Goal: Task Accomplishment & Management: Manage account settings

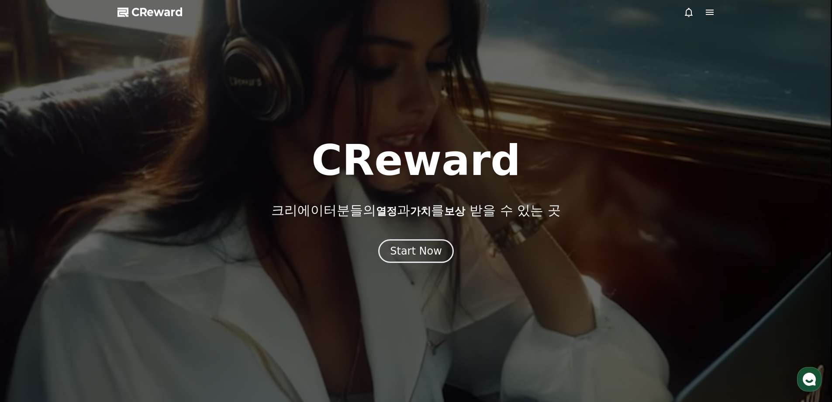
click at [709, 14] on icon at bounding box center [710, 12] width 8 height 5
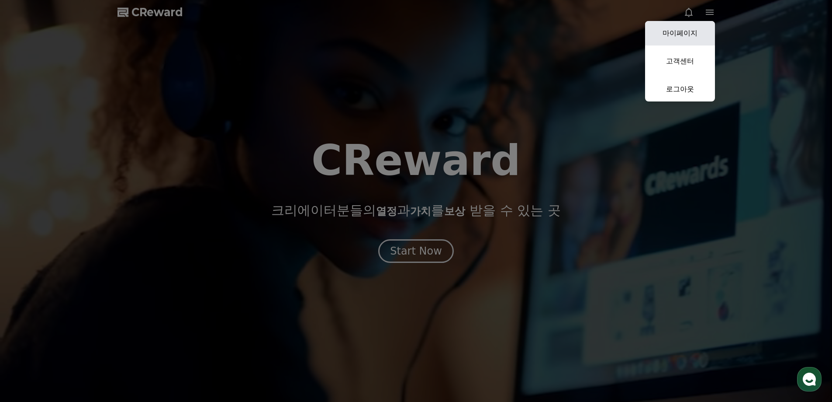
click at [673, 28] on link "마이페이지" at bounding box center [680, 33] width 70 height 24
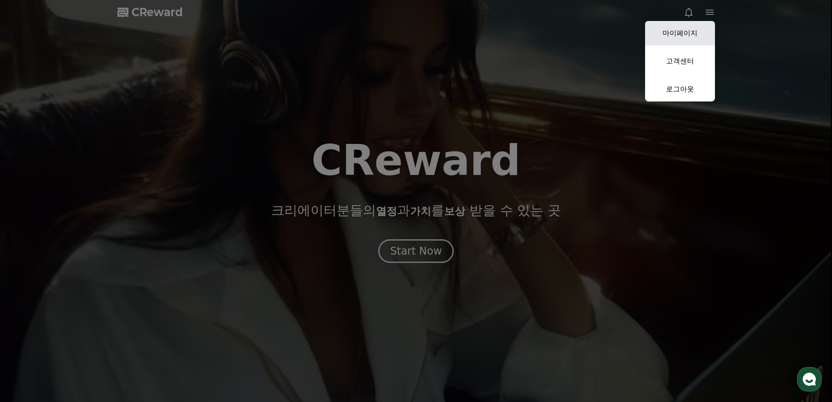
select select "**********"
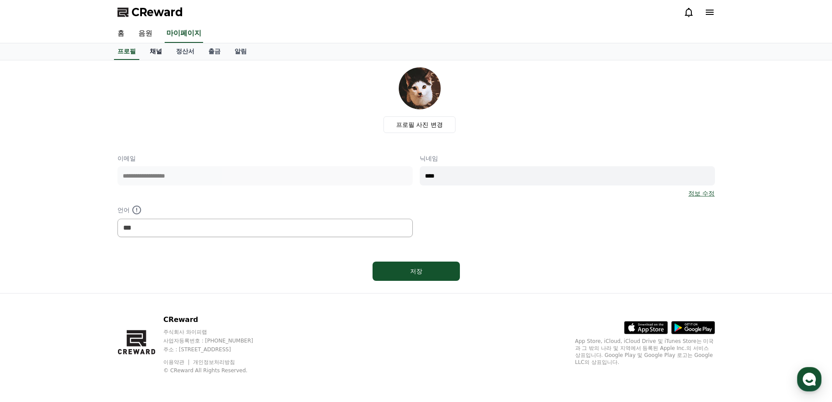
click at [161, 57] on link "채널" at bounding box center [156, 51] width 26 height 17
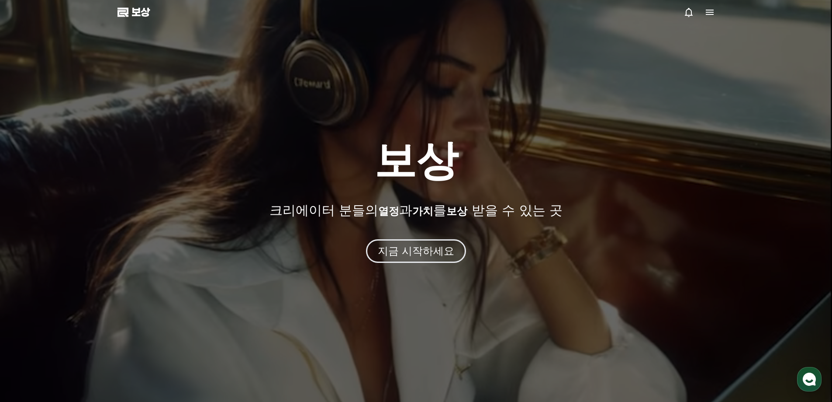
click at [800, 50] on div at bounding box center [416, 201] width 832 height 402
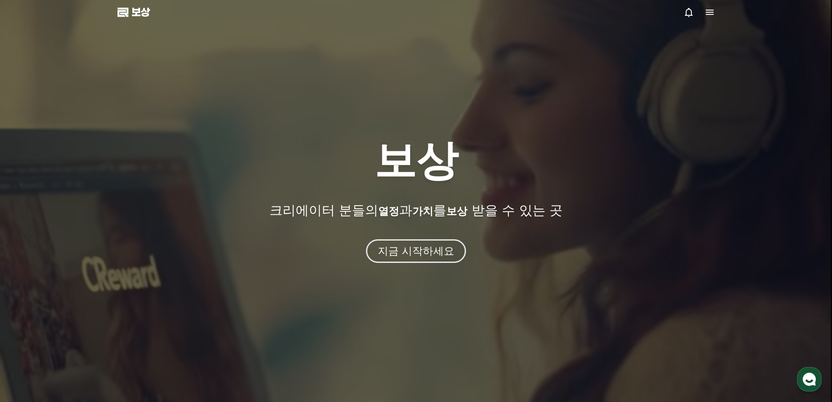
click at [710, 11] on icon at bounding box center [710, 12] width 10 height 10
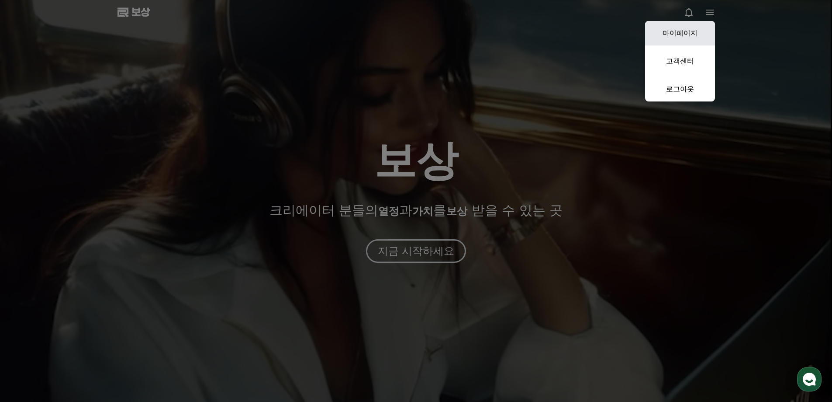
click at [693, 31] on font "마이페이지" at bounding box center [680, 33] width 35 height 8
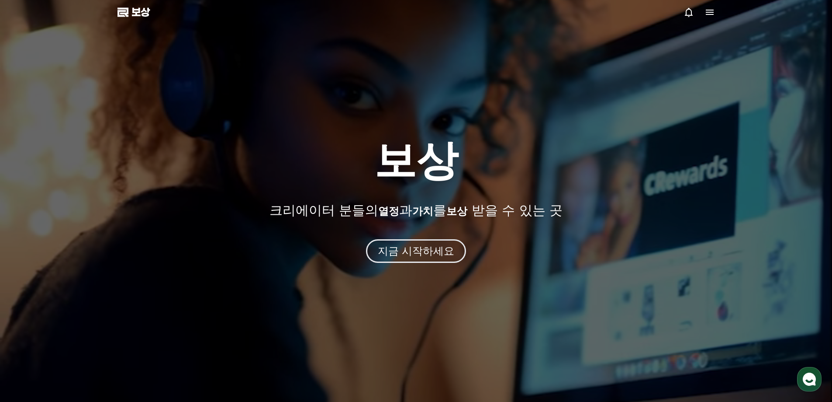
select select "**********"
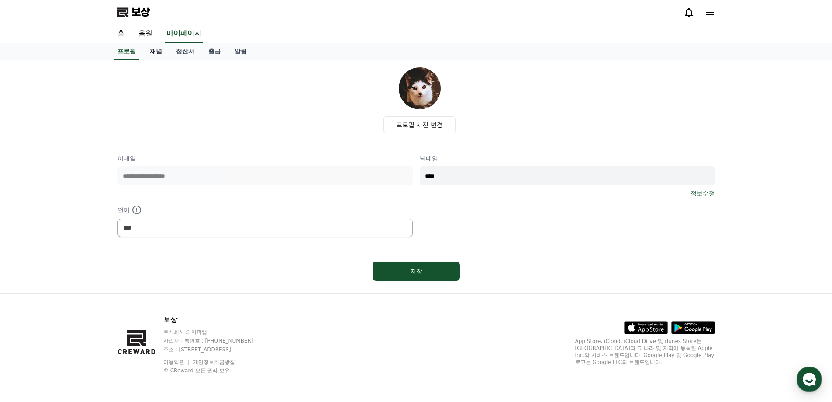
click at [150, 50] on font "채널" at bounding box center [156, 51] width 12 height 7
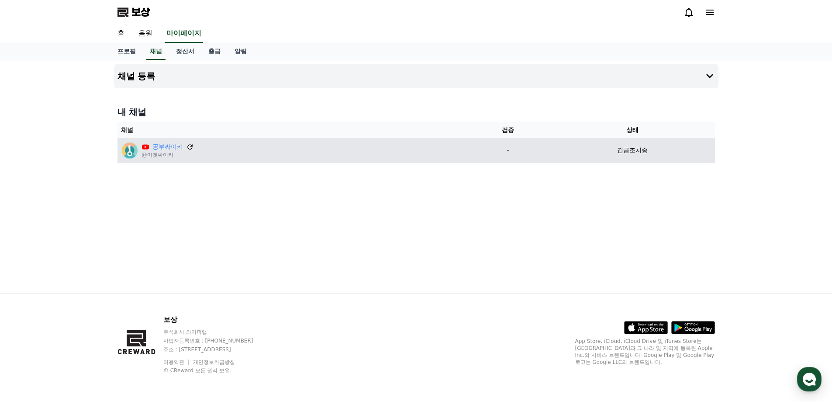
click at [192, 148] on icon at bounding box center [190, 147] width 8 height 8
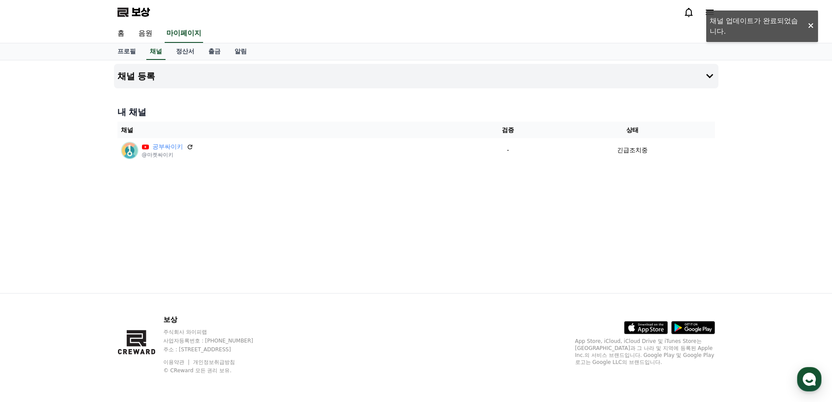
click at [298, 242] on div "채널 등록 내 채널 채널 검증 상태 공부싸이키 @마켓싸이키 - 긴급조치중" at bounding box center [417, 176] width 612 height 232
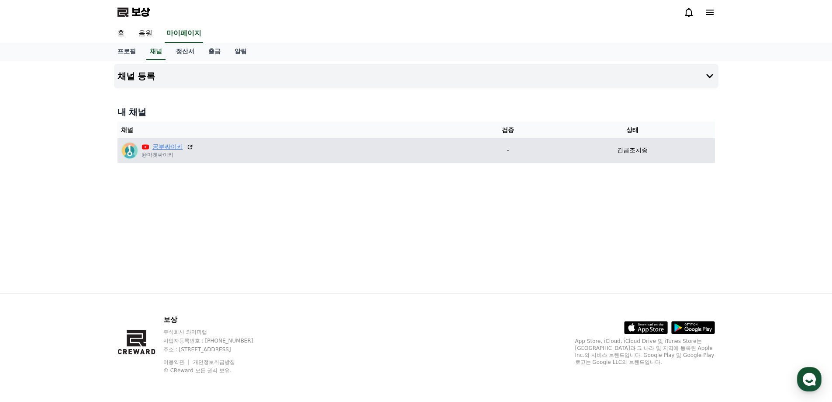
click at [164, 149] on font "공부싸이키" at bounding box center [167, 146] width 31 height 7
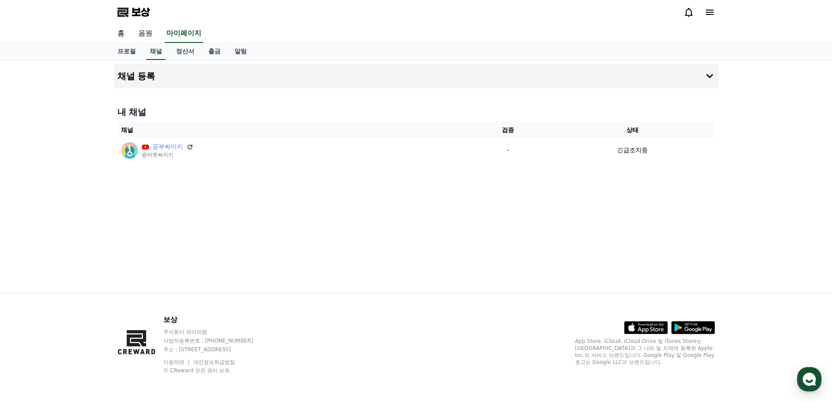
click at [332, 203] on div "채널 등록 내 채널 채널 검증 상태 공부싸이키 @마켓싸이키 - 긴급조치중" at bounding box center [417, 176] width 612 height 232
click at [150, 32] on font "음원" at bounding box center [146, 33] width 14 height 8
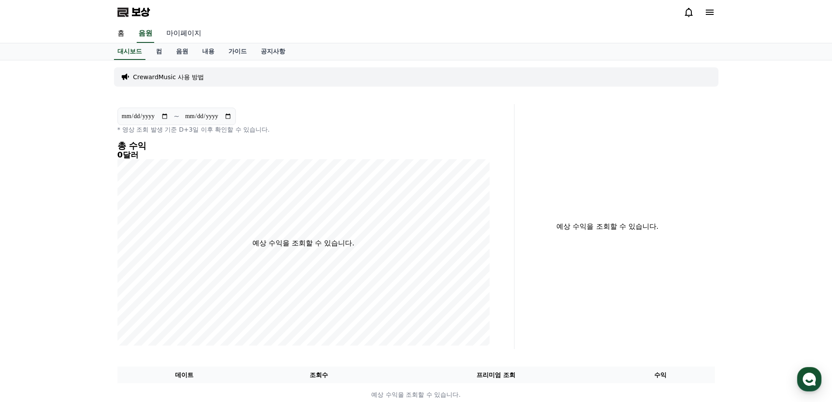
click at [185, 33] on font "마이페이지" at bounding box center [183, 33] width 35 height 8
select select "**********"
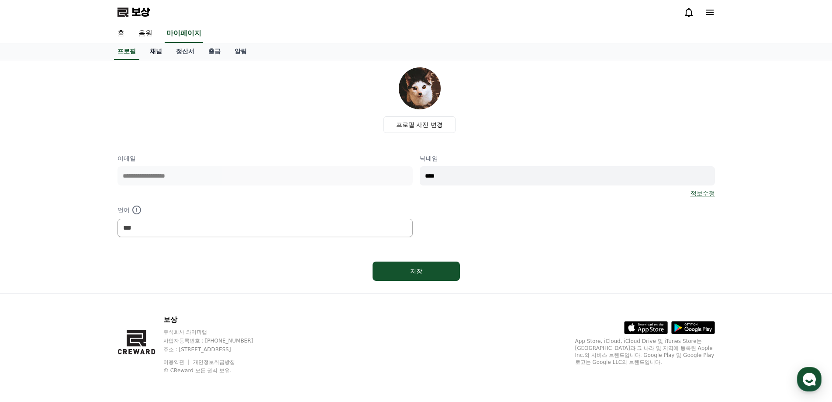
click at [162, 51] on link "채널" at bounding box center [156, 51] width 26 height 17
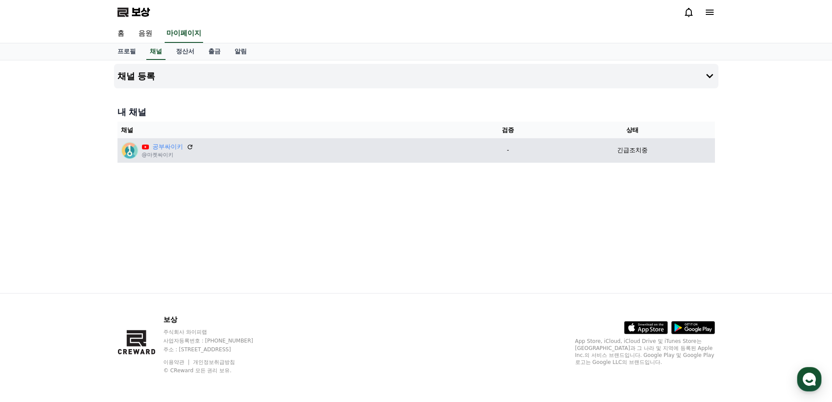
drag, startPoint x: 615, startPoint y: 151, endPoint x: 648, endPoint y: 151, distance: 33.2
click at [648, 151] on div "긴급조치중" at bounding box center [633, 150] width 158 height 9
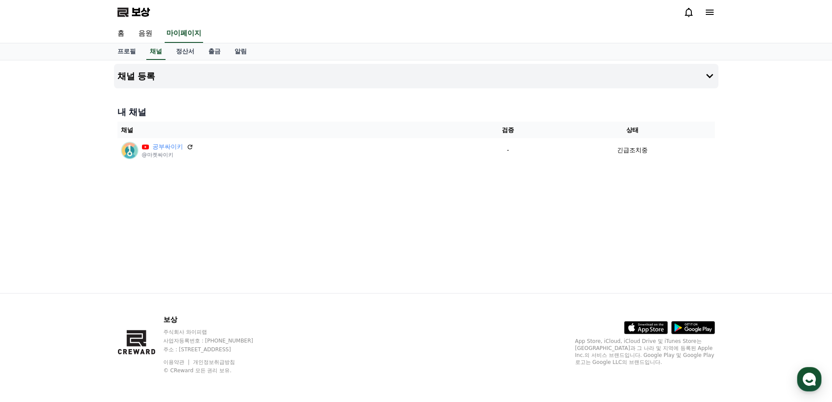
click at [319, 171] on div "채널 등록 내 채널 채널 검증 상태 공부싸이키 @마켓싸이키 - 긴급조치중" at bounding box center [417, 176] width 612 height 232
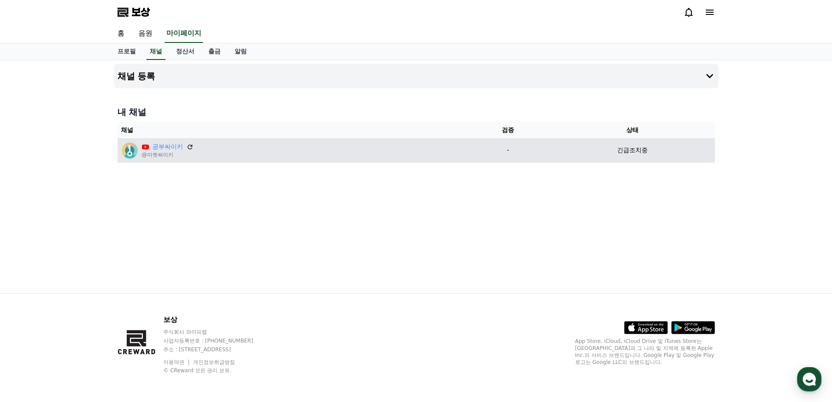
click at [152, 158] on font "@마켓싸이키" at bounding box center [157, 155] width 31 height 6
click at [136, 154] on img at bounding box center [129, 150] width 17 height 17
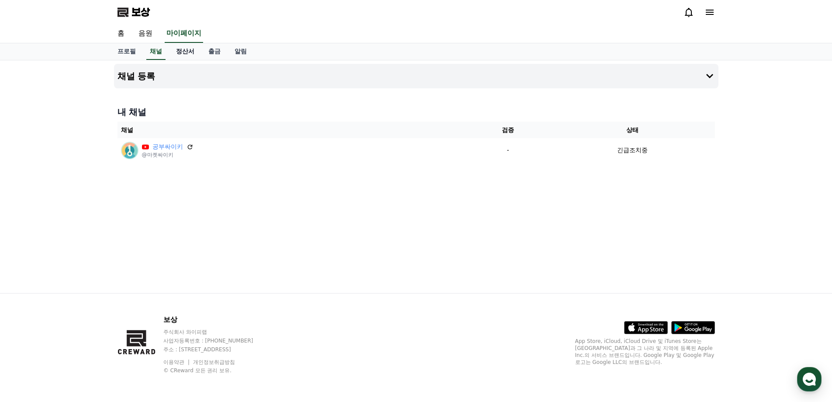
click at [176, 52] on font "정산서" at bounding box center [185, 51] width 18 height 7
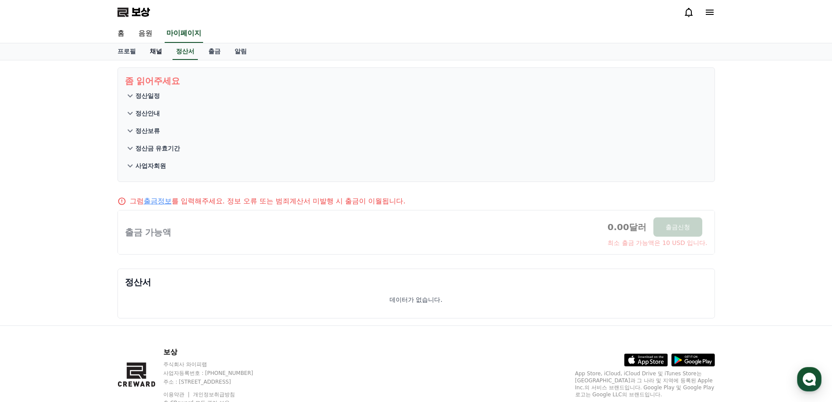
click at [158, 51] on font "채널" at bounding box center [156, 51] width 12 height 7
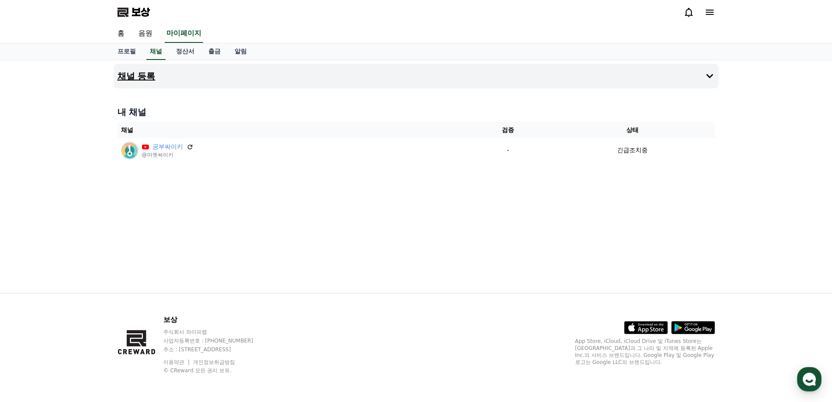
click at [714, 76] on icon at bounding box center [710, 76] width 10 height 10
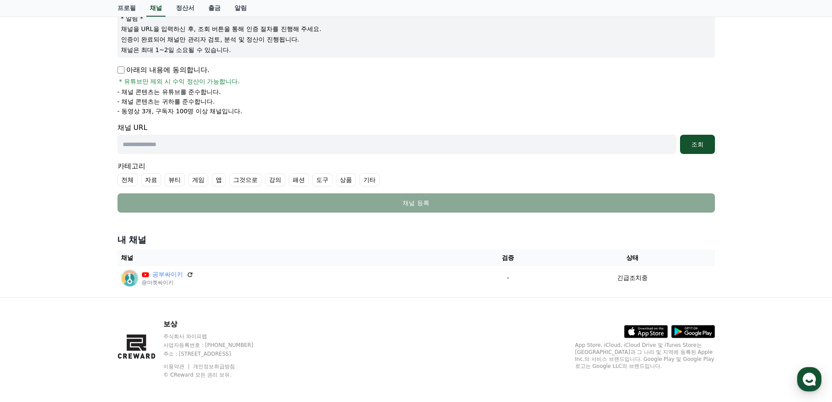
scroll to position [115, 0]
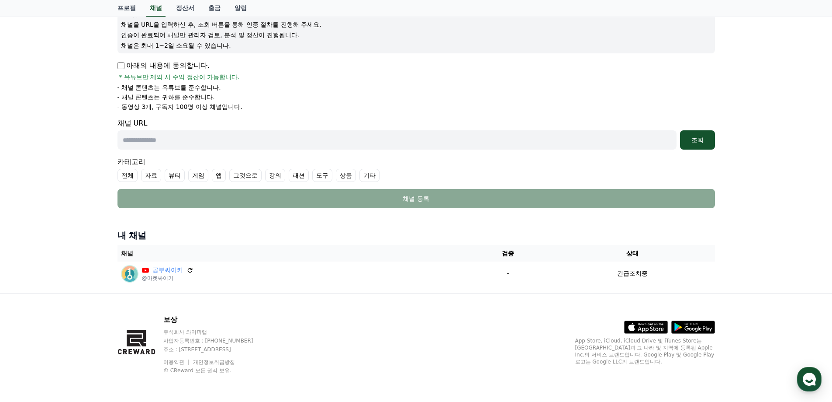
click at [781, 212] on div "채널 등록 유튜브 * 알림 * 채널을 URL을 입력하신 후, 조회 버튼을 통해 인증 절차를 진행해 주세요. 인증이 완료되어 채널만 관리자 검토…" at bounding box center [416, 119] width 832 height 347
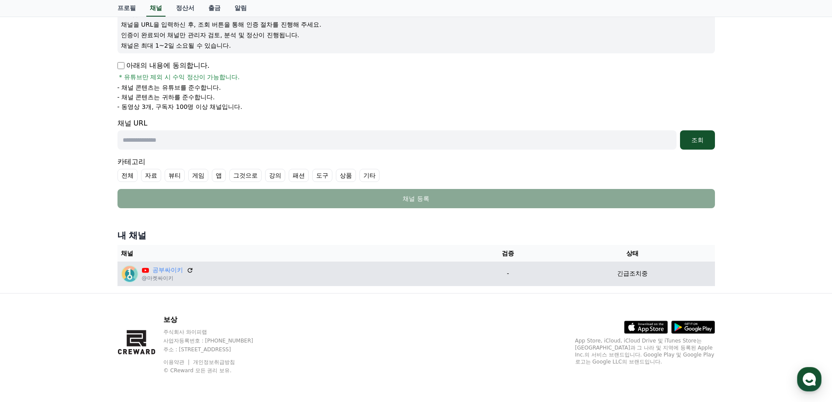
click at [631, 271] on font "긴급조치중" at bounding box center [632, 273] width 31 height 7
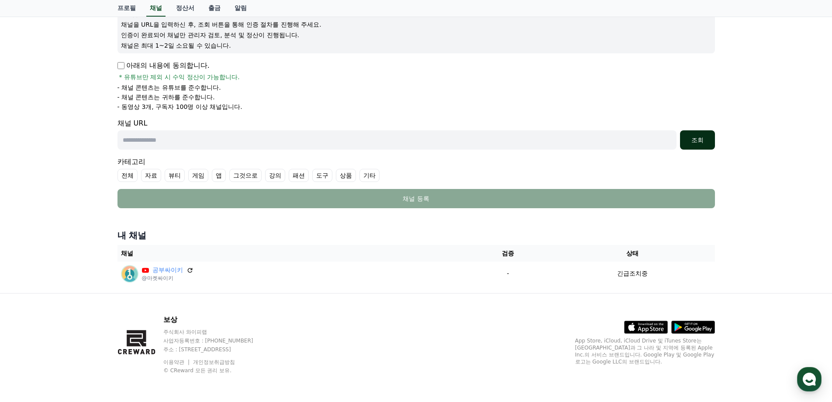
click at [701, 145] on button "조회" at bounding box center [697, 139] width 35 height 19
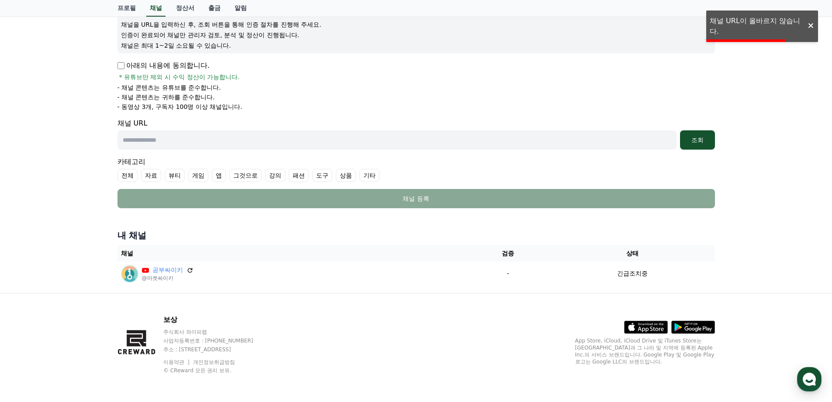
click at [812, 28] on div at bounding box center [811, 26] width 14 height 8
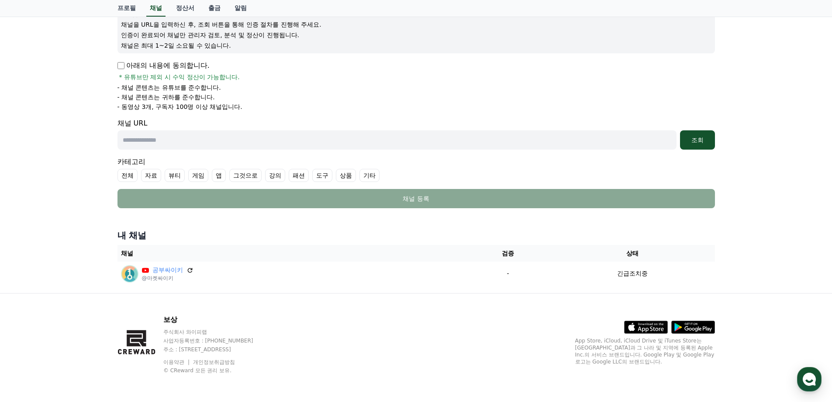
click at [226, 135] on input "text" at bounding box center [397, 139] width 559 height 19
paste input "**********"
click at [698, 134] on button "조회" at bounding box center [697, 139] width 35 height 19
drag, startPoint x: 229, startPoint y: 137, endPoint x: 0, endPoint y: 127, distance: 229.6
click at [0, 127] on div "**********" at bounding box center [416, 119] width 832 height 347
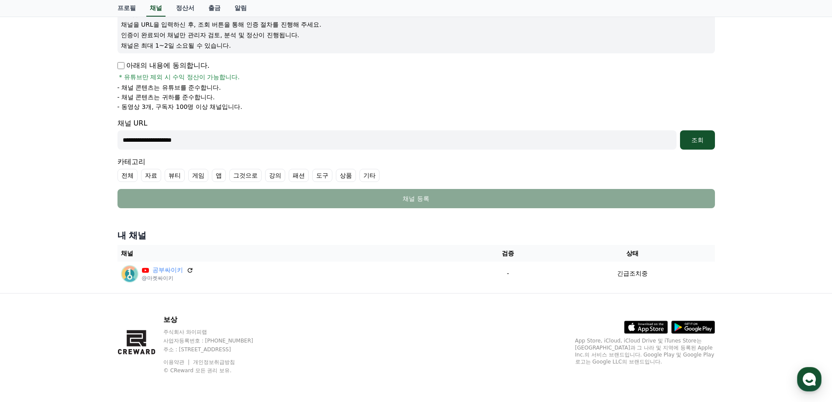
paste input "**********"
type input "**********"
click at [699, 142] on font "조회" at bounding box center [698, 139] width 12 height 7
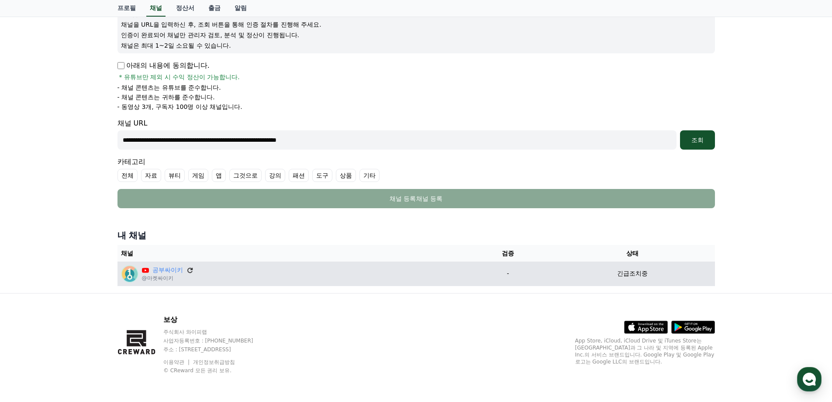
click at [189, 270] on icon at bounding box center [190, 270] width 8 height 8
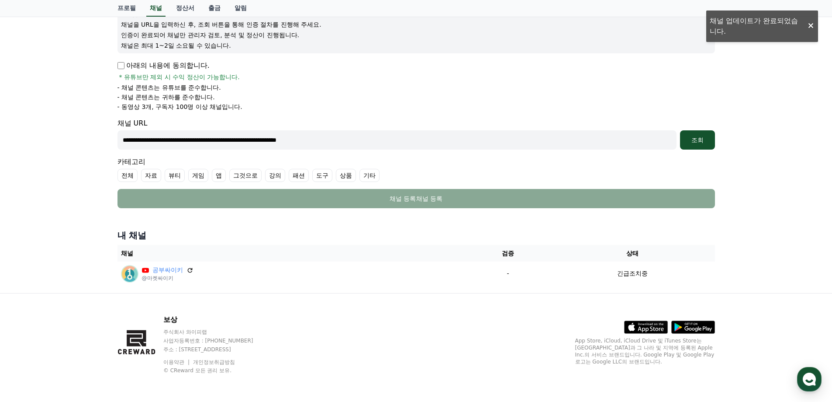
click at [814, 27] on div "**********" at bounding box center [416, 119] width 832 height 347
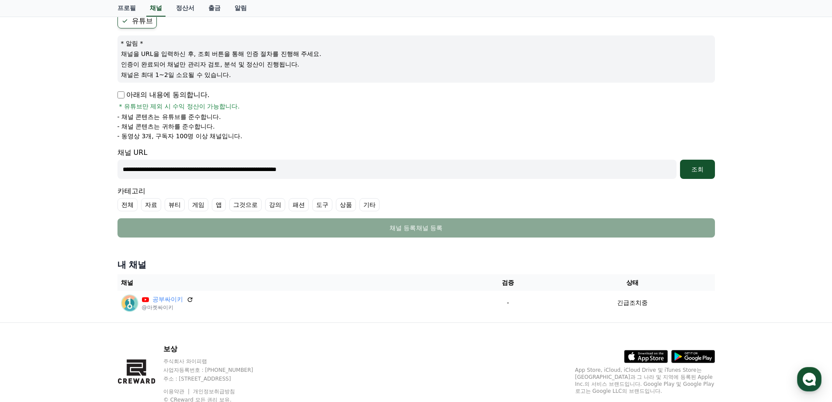
scroll to position [0, 0]
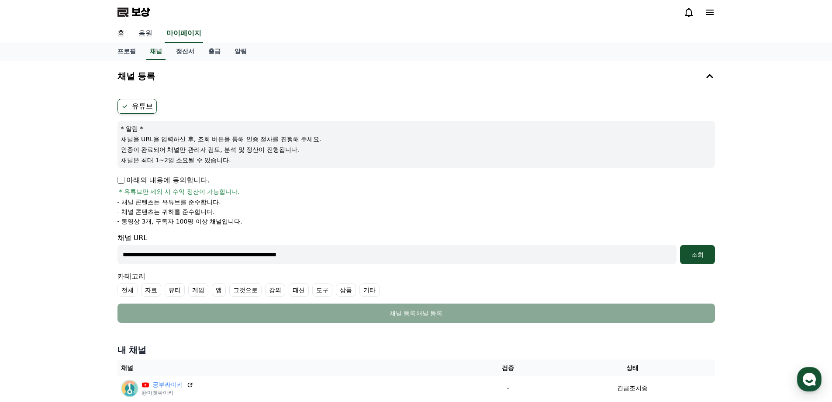
click at [146, 35] on font "음원" at bounding box center [146, 33] width 14 height 8
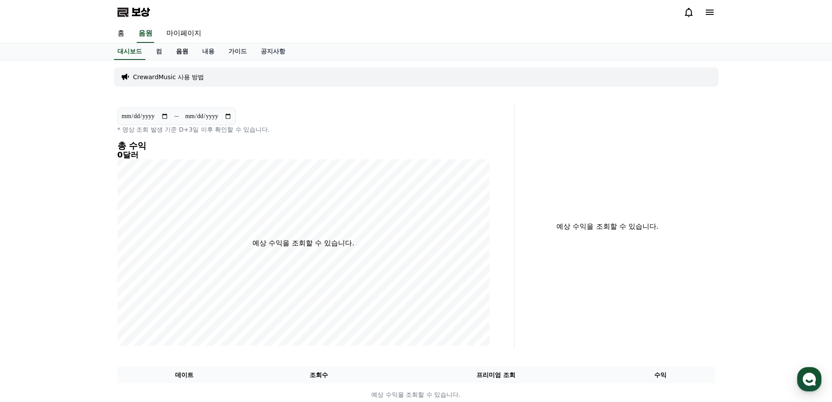
click at [185, 52] on font "음원" at bounding box center [182, 51] width 12 height 7
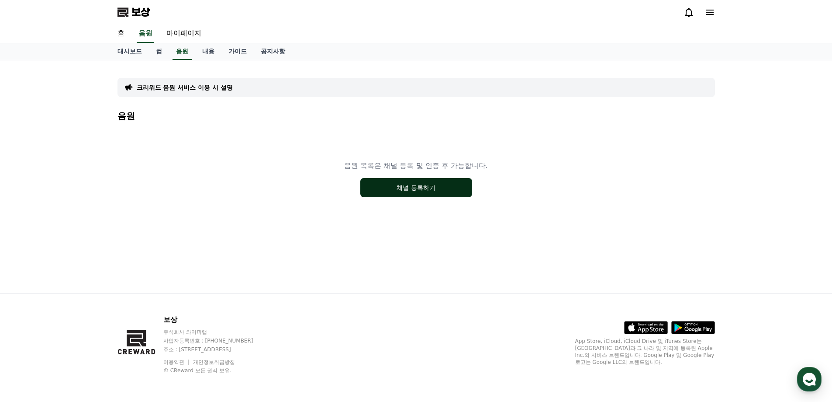
click at [420, 192] on button "채널 등록하기" at bounding box center [416, 187] width 112 height 19
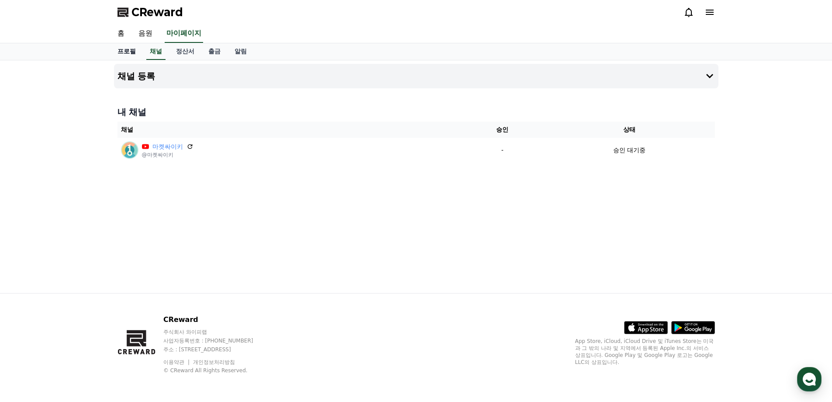
click at [128, 52] on link "프로필" at bounding box center [127, 51] width 32 height 17
select select "**********"
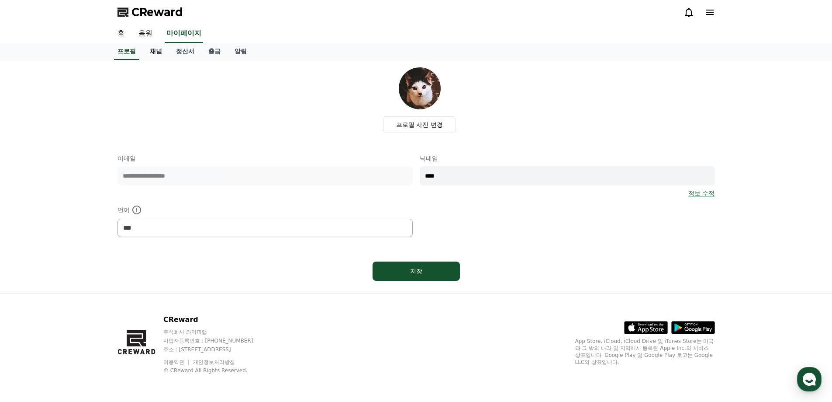
click at [153, 52] on link "채널" at bounding box center [156, 51] width 26 height 17
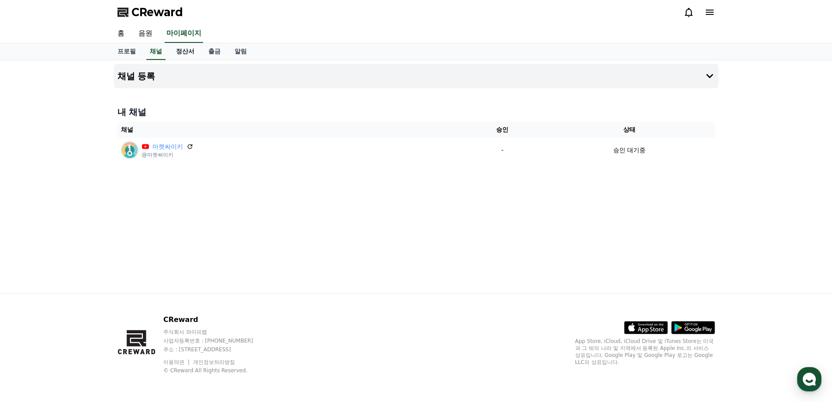
click at [181, 50] on link "정산서" at bounding box center [185, 51] width 32 height 17
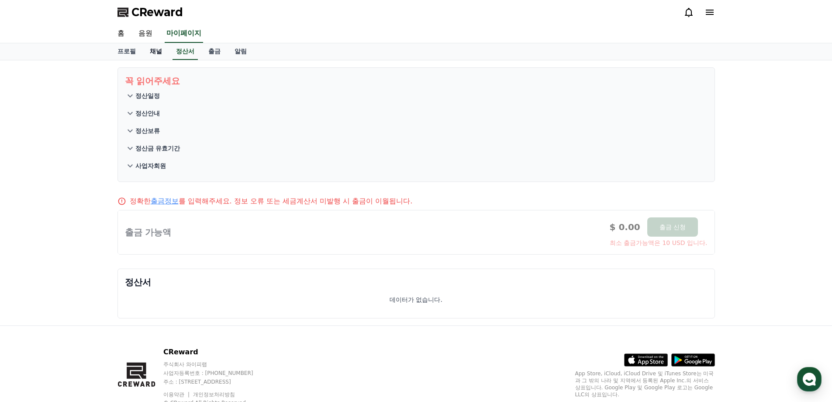
click at [153, 50] on link "채널" at bounding box center [156, 51] width 26 height 17
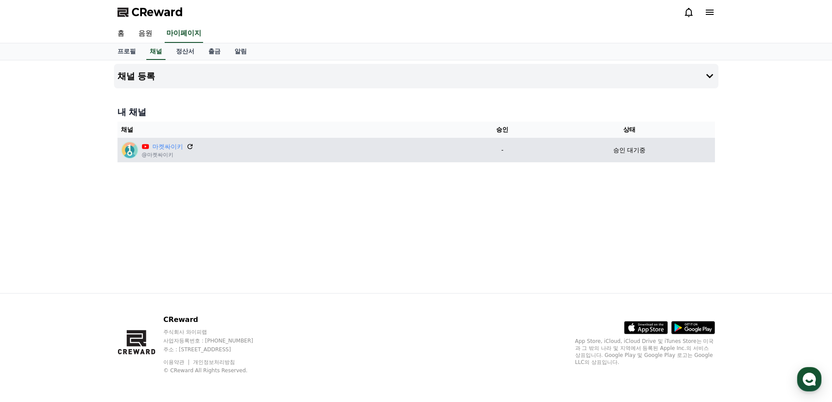
click at [193, 149] on icon at bounding box center [190, 146] width 8 height 8
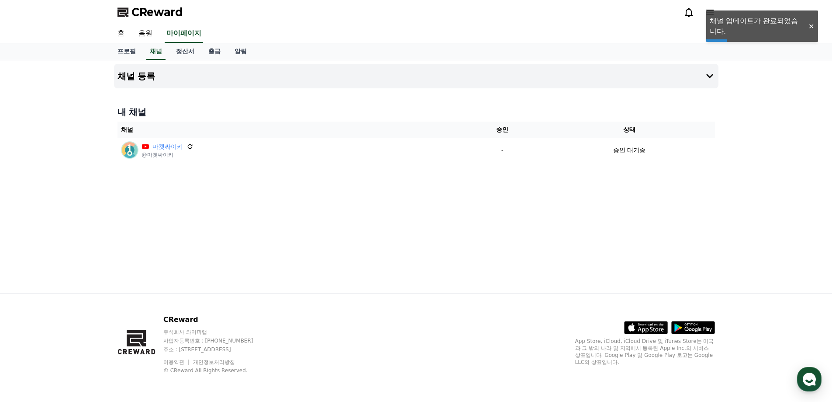
click at [691, 170] on div "채널 등록 내 채널 채널 승인 상태 마켓싸이키 @마켓싸이키 - 승인 대기중" at bounding box center [417, 176] width 612 height 232
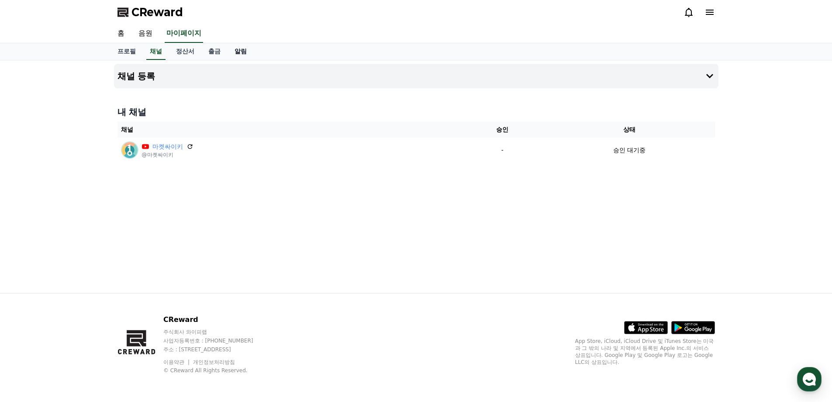
click at [247, 55] on link "알림" at bounding box center [241, 51] width 26 height 17
